Goal: Task Accomplishment & Management: Use online tool/utility

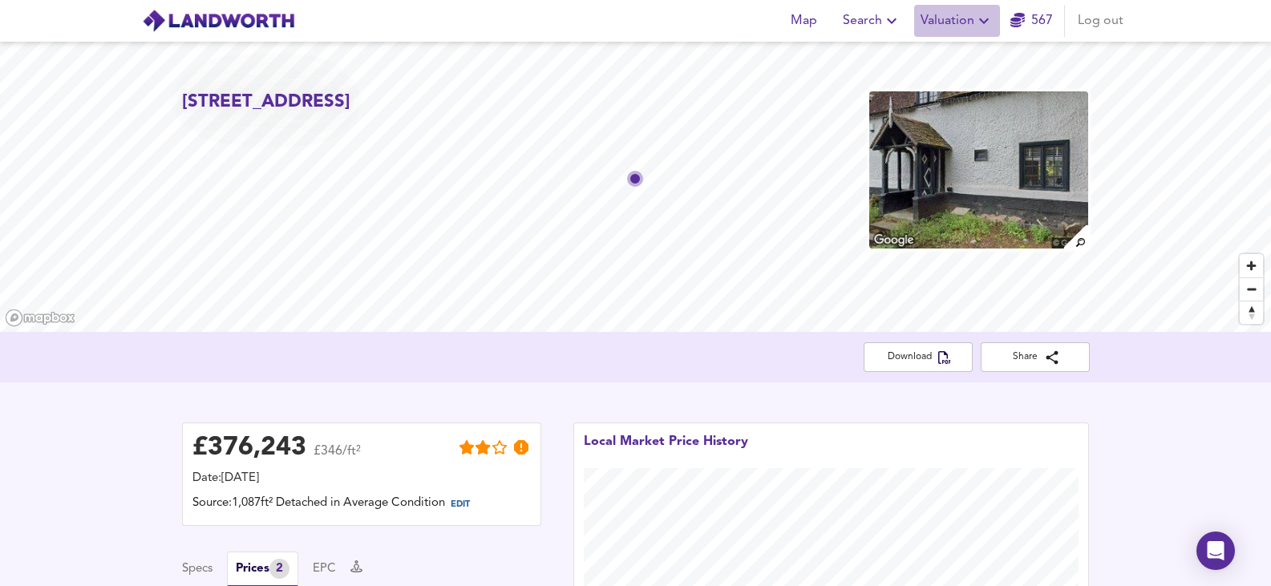
click at [943, 32] on button "Valuation" at bounding box center [957, 21] width 86 height 32
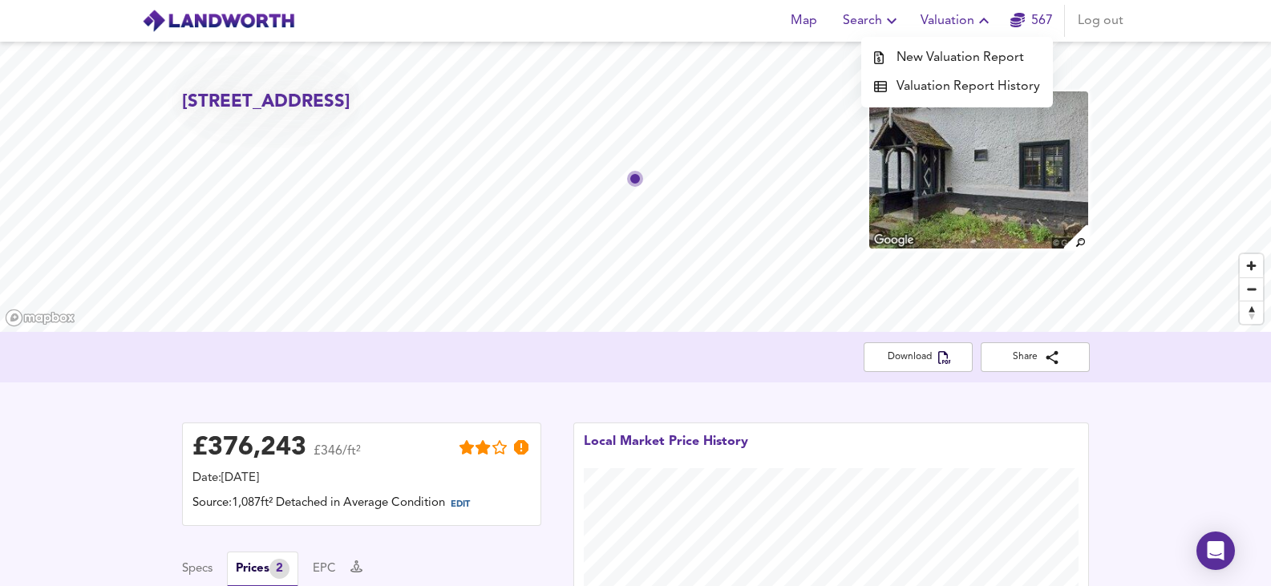
click at [948, 61] on li "New Valuation Report" at bounding box center [957, 57] width 192 height 29
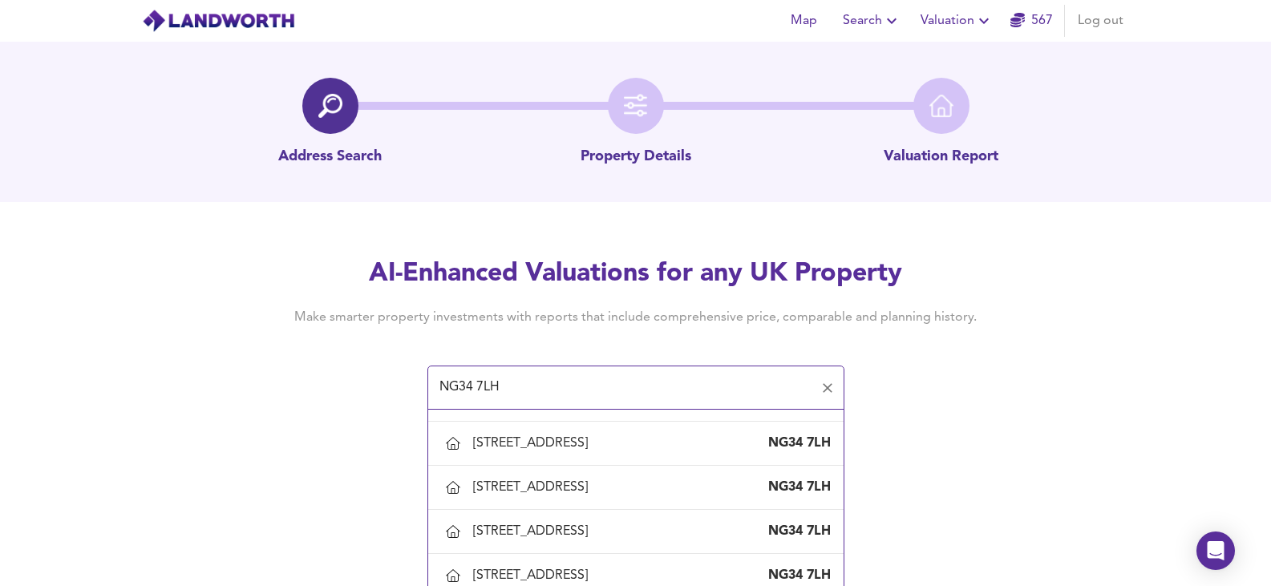
scroll to position [975, 0]
click at [548, 499] on div "[STREET_ADDRESS]" at bounding box center [636, 488] width 390 height 34
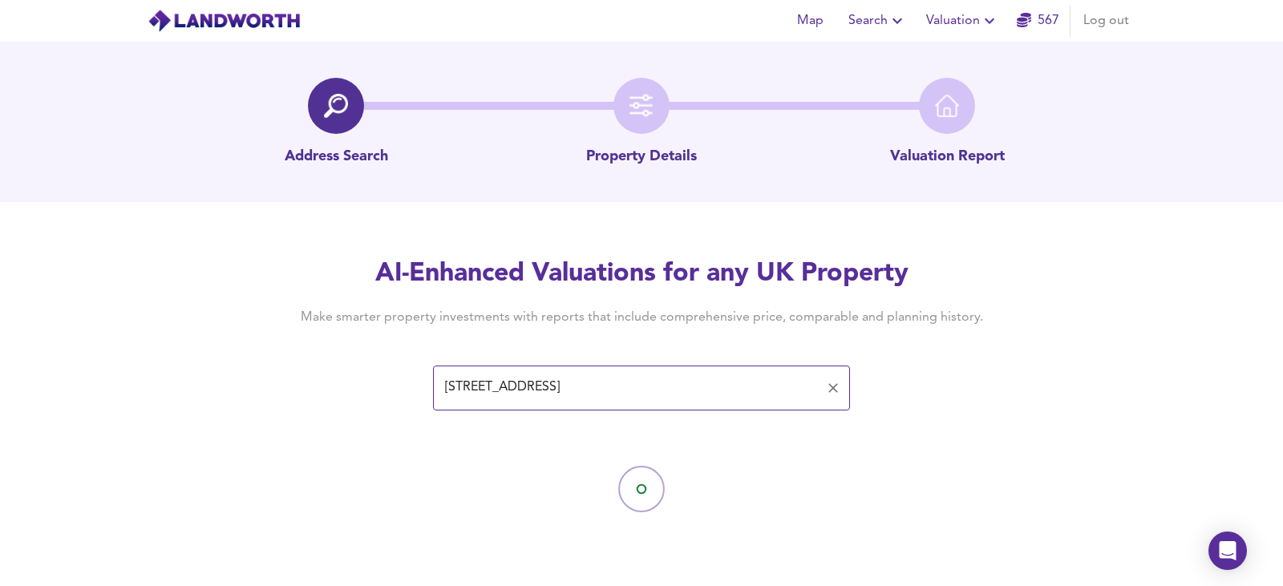
type input "[STREET_ADDRESS]"
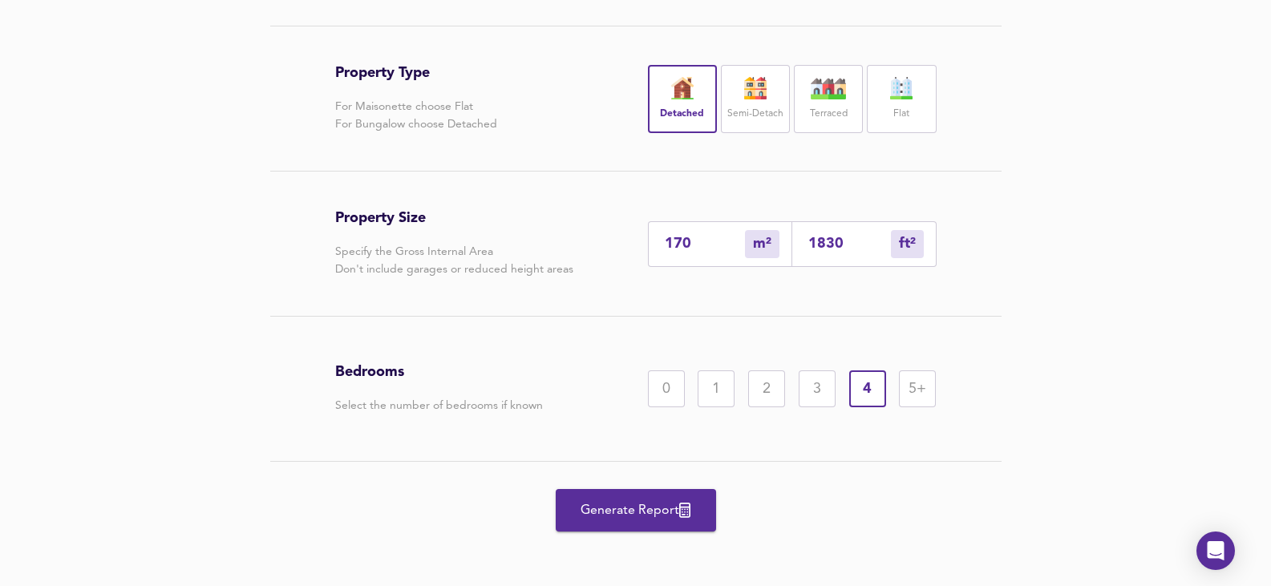
scroll to position [333, 0]
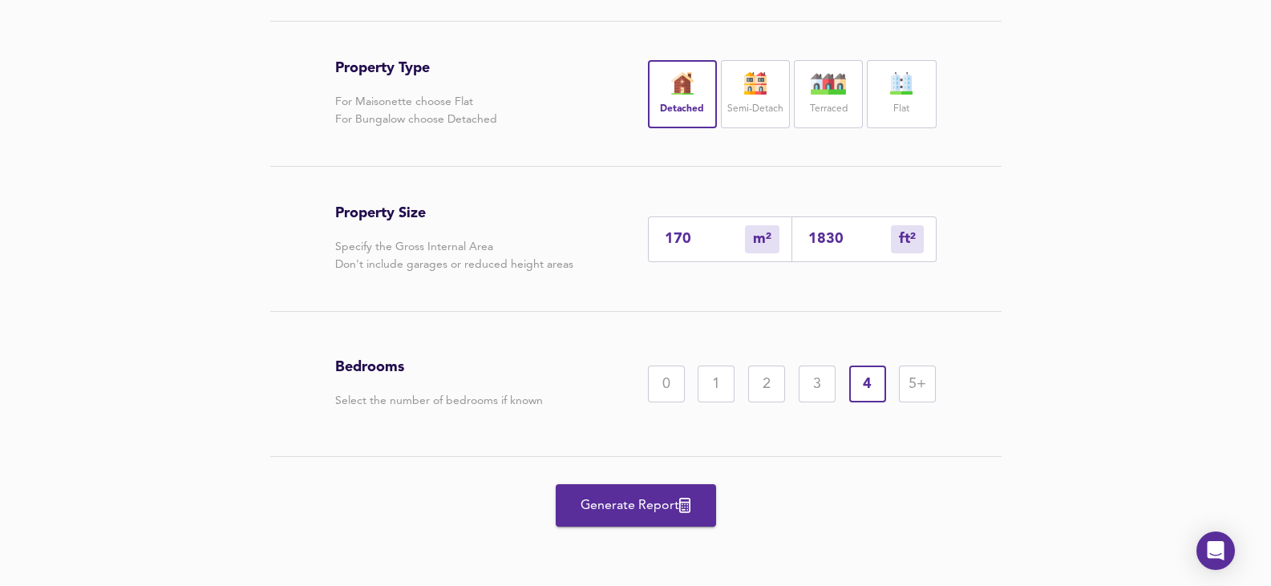
click at [683, 520] on button "Generate Report" at bounding box center [636, 505] width 160 height 42
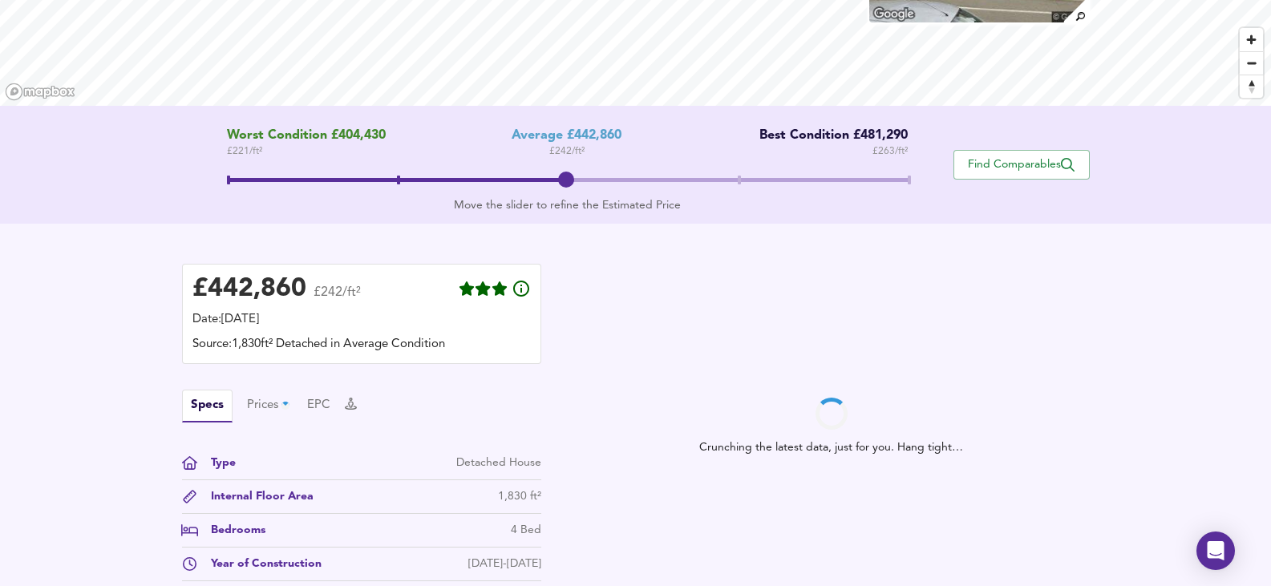
scroll to position [401, 0]
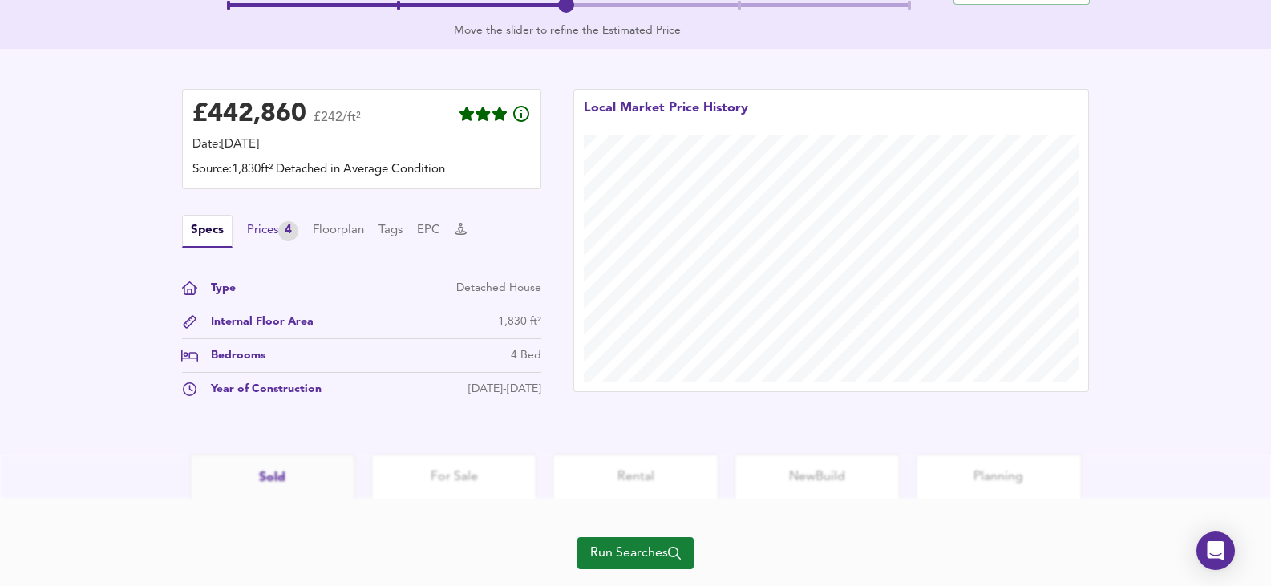
click at [281, 222] on div "Prices 4" at bounding box center [272, 231] width 51 height 20
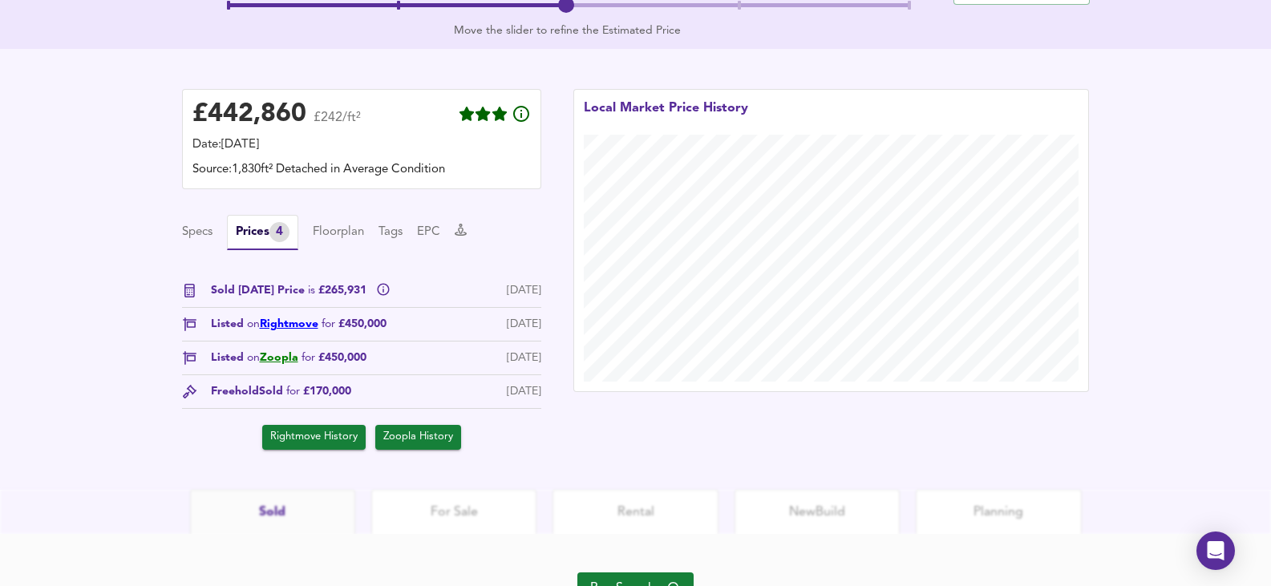
click at [289, 328] on link "Rightmove" at bounding box center [289, 323] width 59 height 11
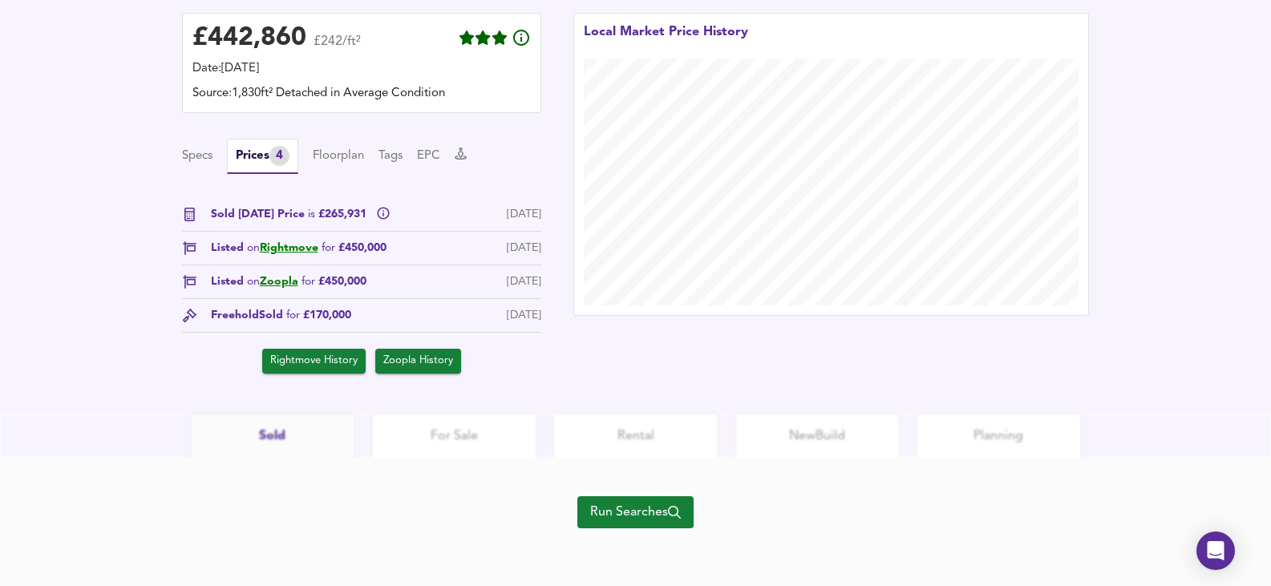
click at [640, 492] on div "Run Searches" at bounding box center [635, 522] width 116 height 128
click at [647, 510] on span "Run Searches" at bounding box center [635, 512] width 91 height 22
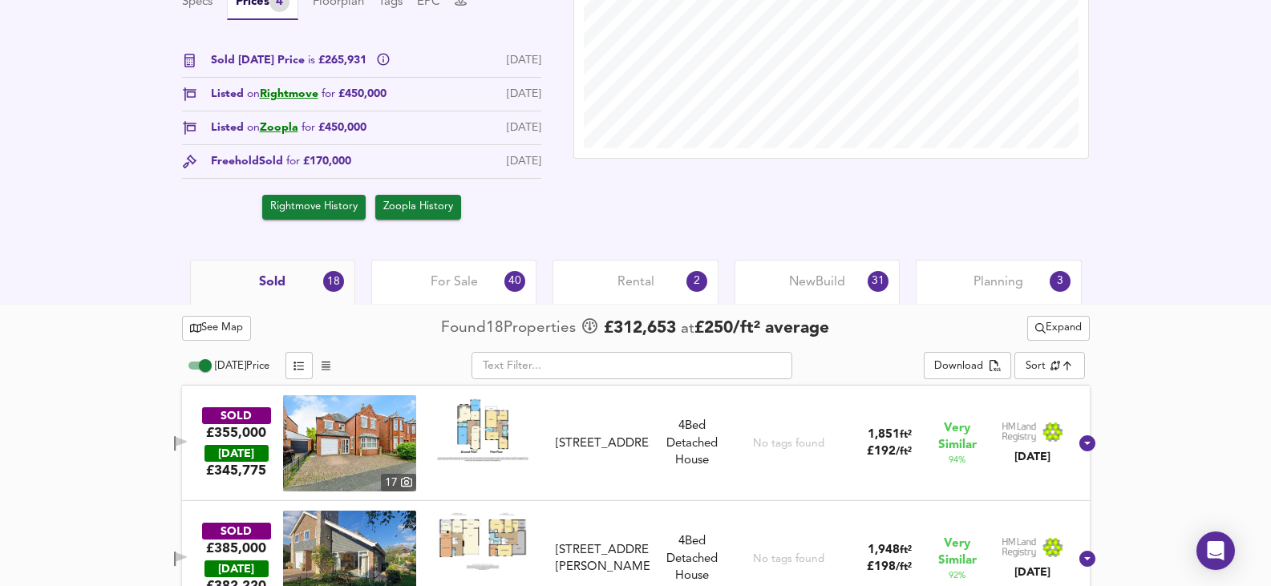
scroll to position [651, 0]
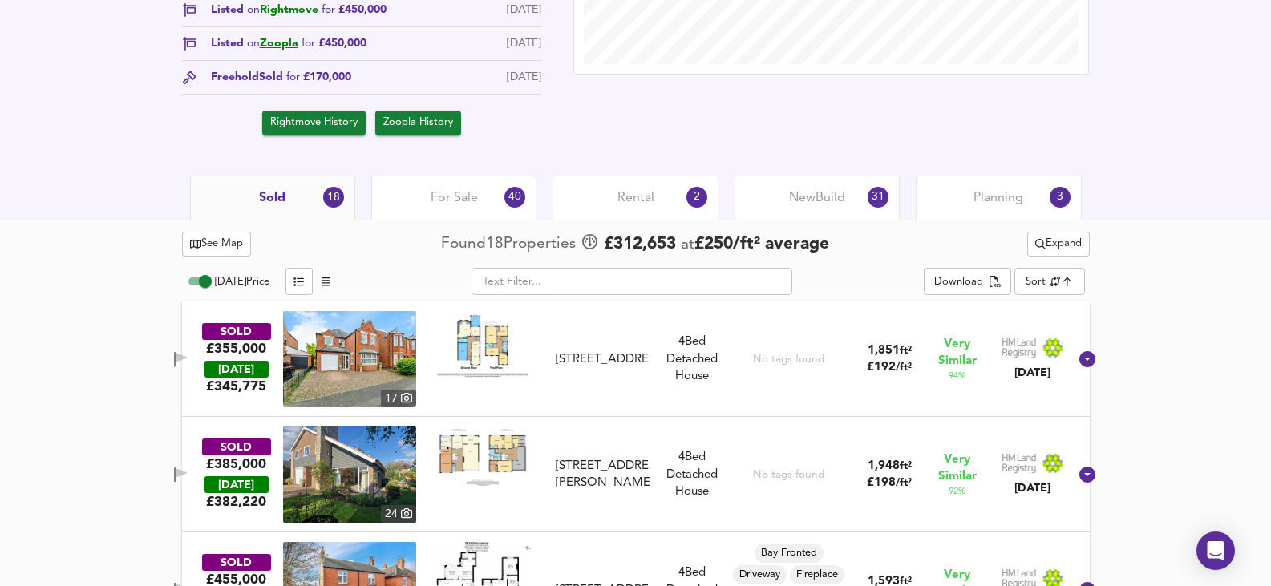
click at [440, 203] on span "For Sale" at bounding box center [454, 198] width 47 height 18
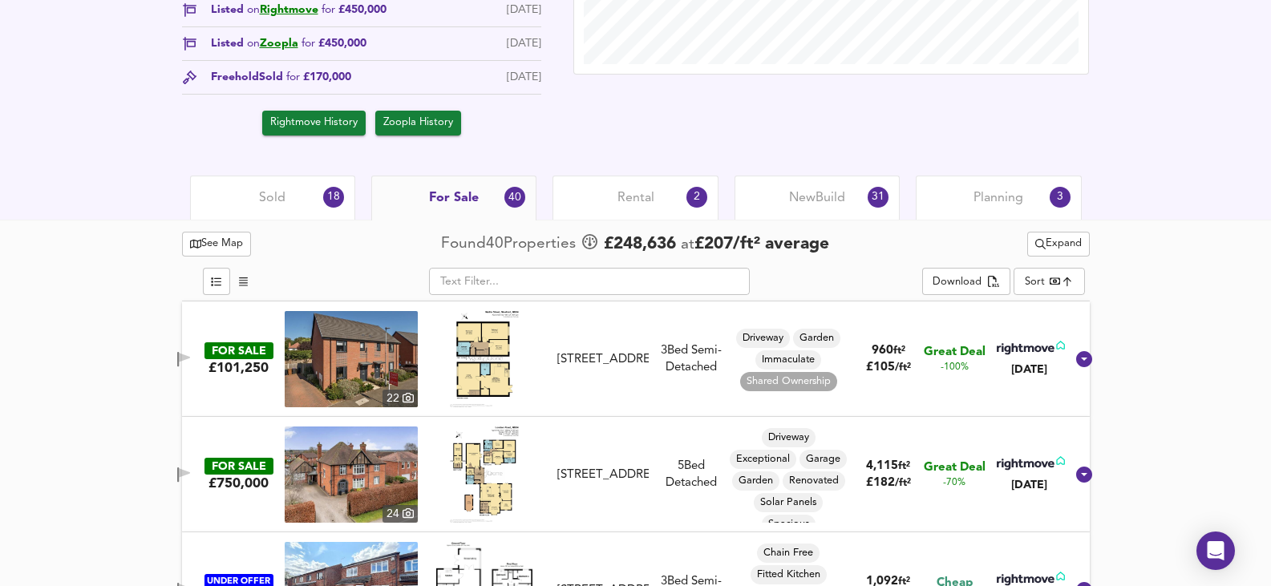
click at [293, 213] on div "Sold 18" at bounding box center [272, 198] width 165 height 44
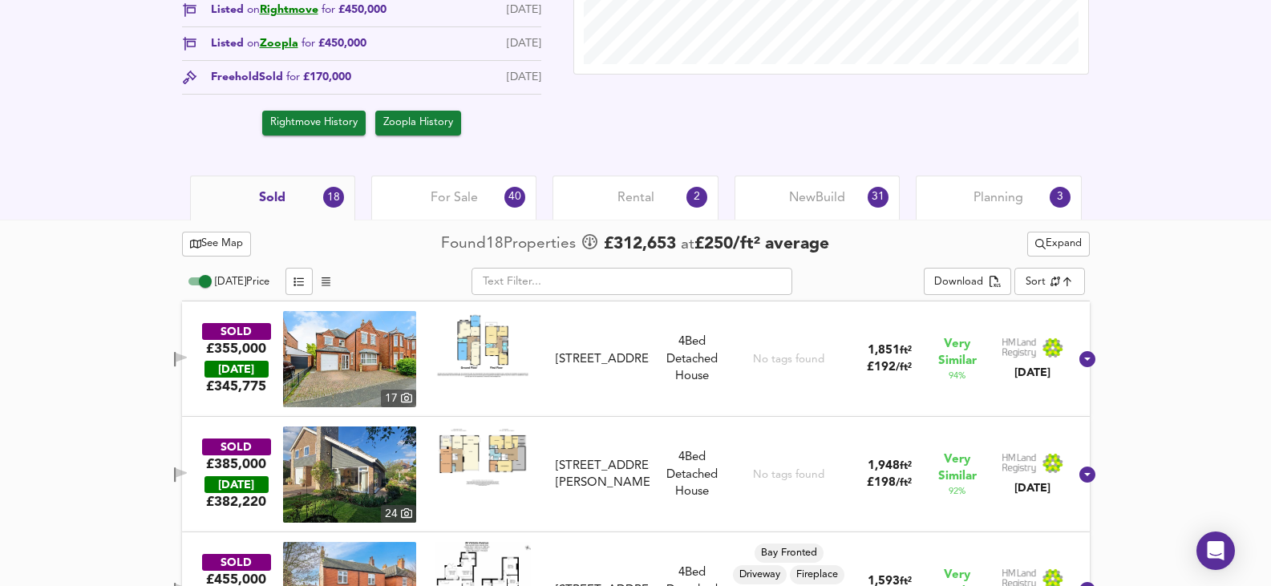
click at [361, 361] on img at bounding box center [349, 359] width 133 height 96
click at [382, 482] on img at bounding box center [349, 475] width 133 height 96
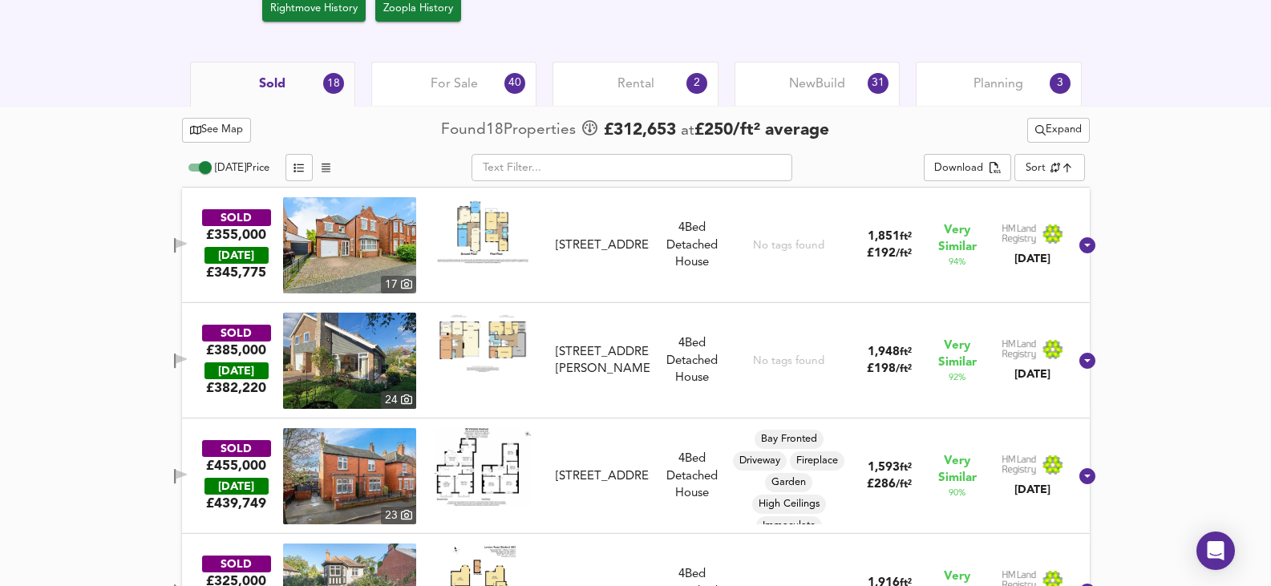
scroll to position [812, 0]
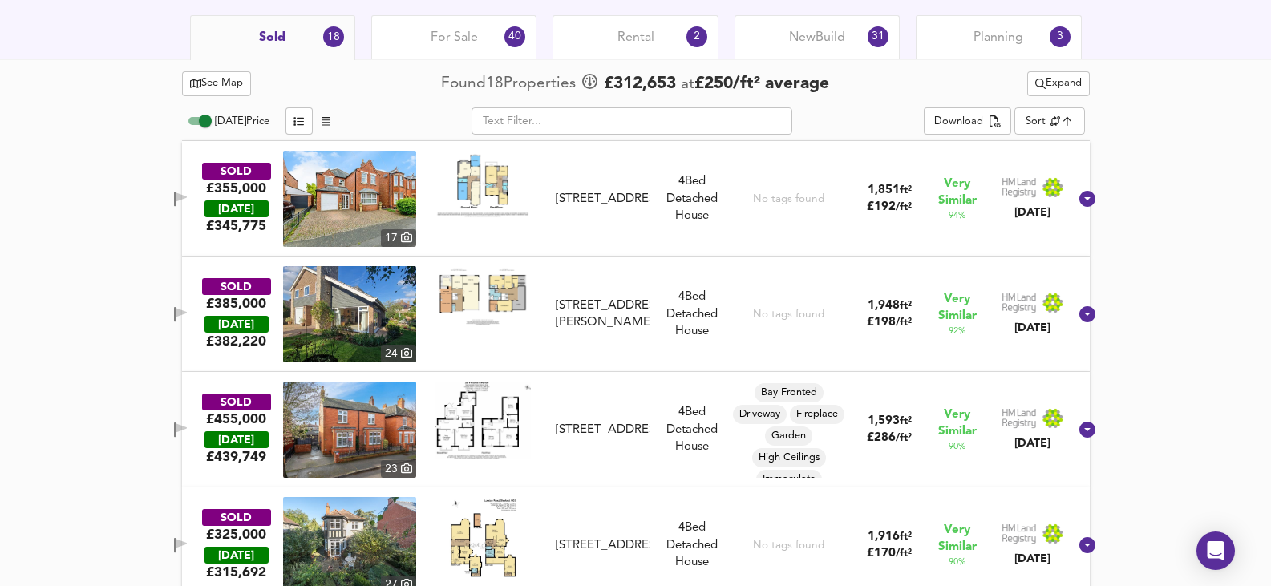
click at [367, 430] on img at bounding box center [349, 430] width 133 height 96
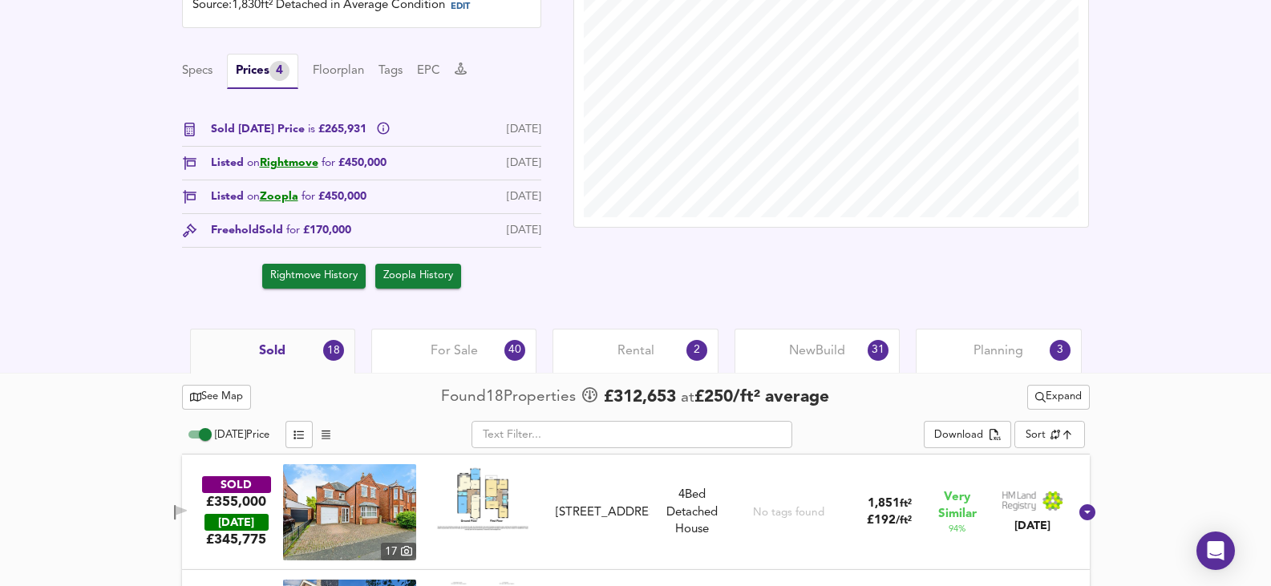
scroll to position [491, 0]
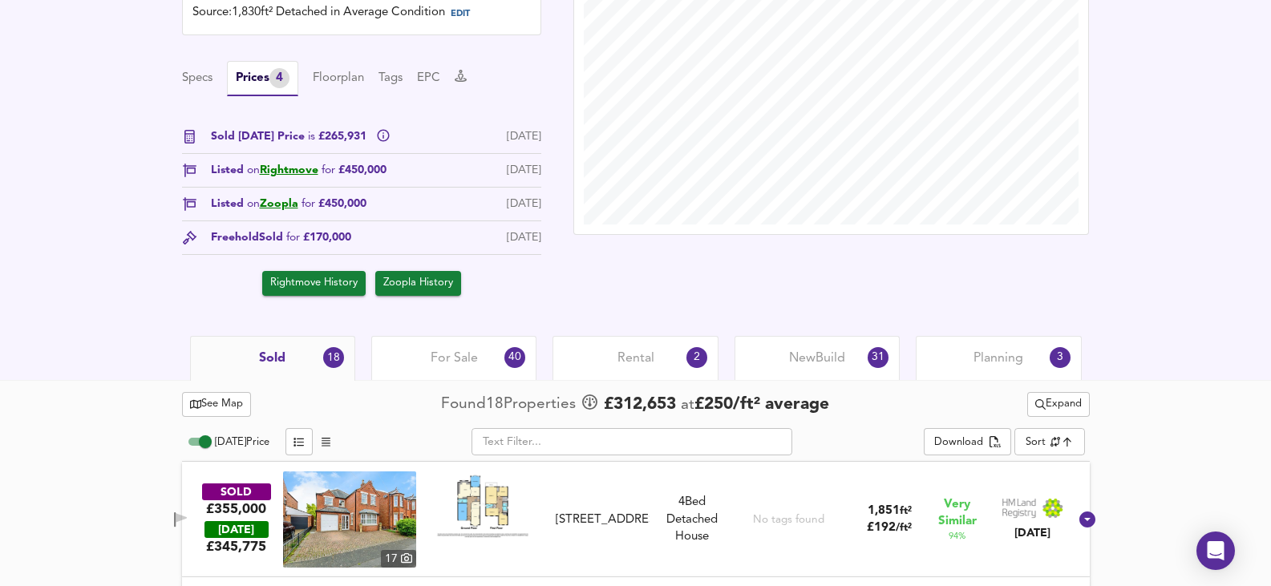
click at [479, 350] on div "For Sale 40" at bounding box center [453, 358] width 165 height 44
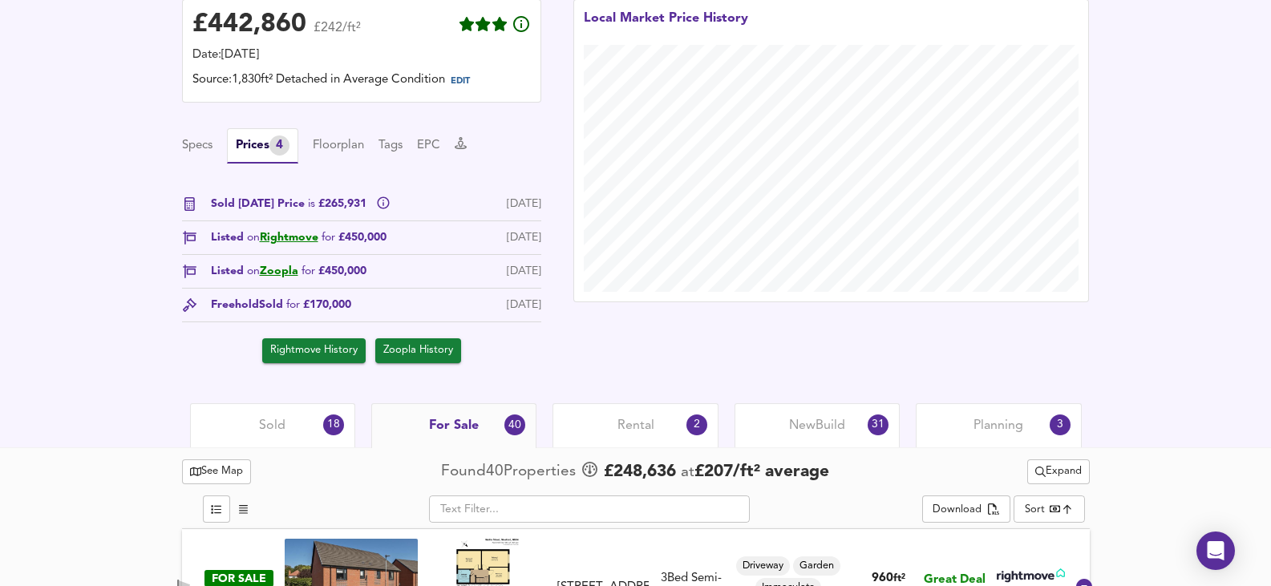
scroll to position [571, 0]
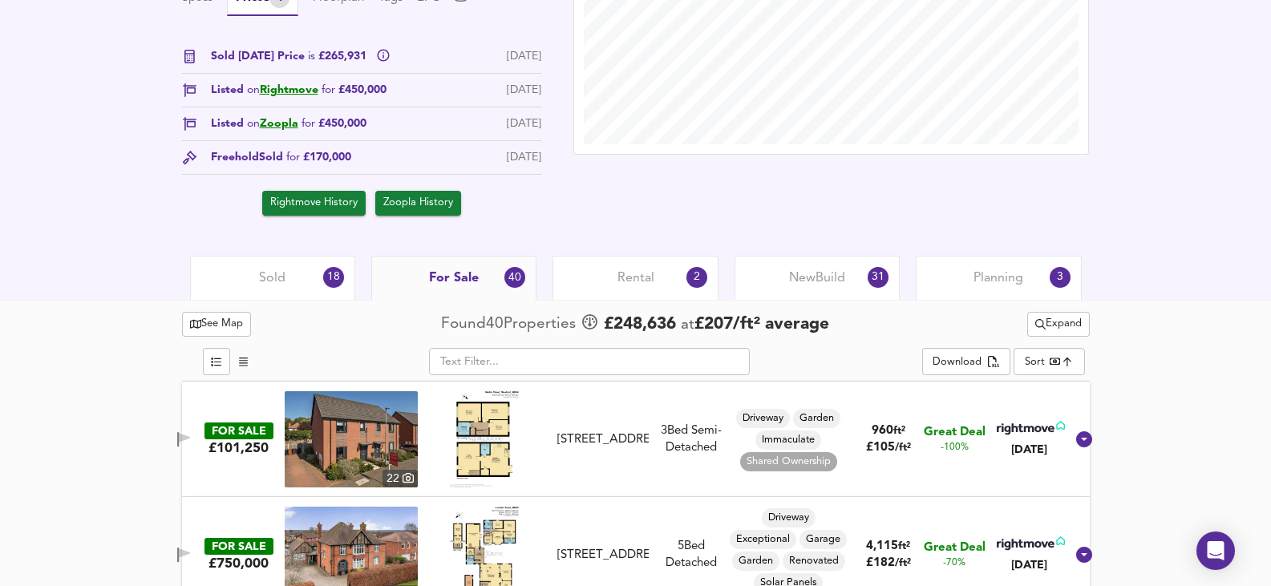
drag, startPoint x: 306, startPoint y: 184, endPoint x: 310, endPoint y: 201, distance: 18.3
click at [310, 195] on div "Rightmove History Zoopla History" at bounding box center [361, 199] width 359 height 33
click at [310, 201] on span "Rightmove History" at bounding box center [313, 203] width 87 height 18
click at [404, 212] on span "Zoopla History" at bounding box center [418, 203] width 70 height 18
